Goal: Task Accomplishment & Management: Manage account settings

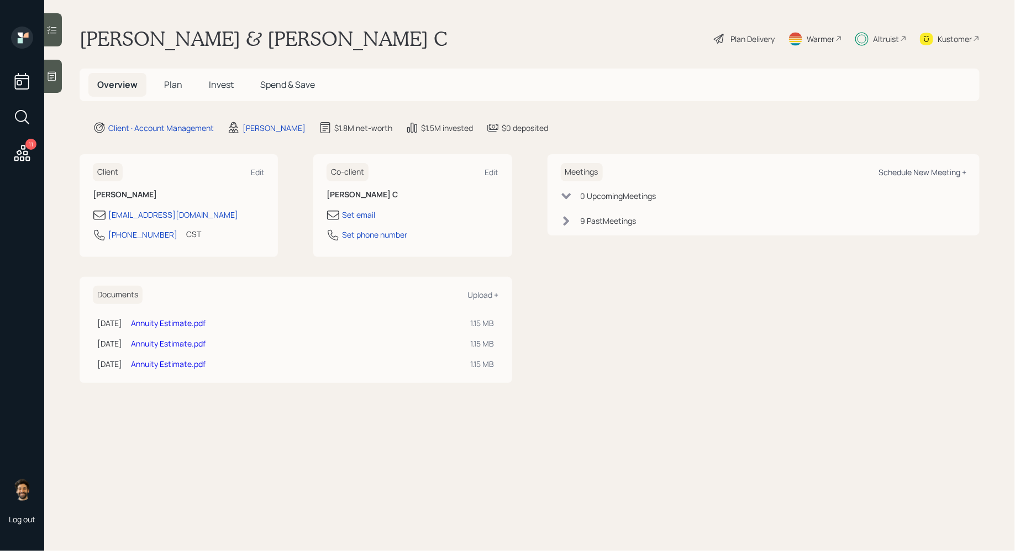
click at [894, 171] on div "Schedule New Meeting +" at bounding box center [923, 172] width 88 height 11
select select "f14b762f-c7c2-4b89-9227-8fa891345eea"
